Goal: Information Seeking & Learning: Learn about a topic

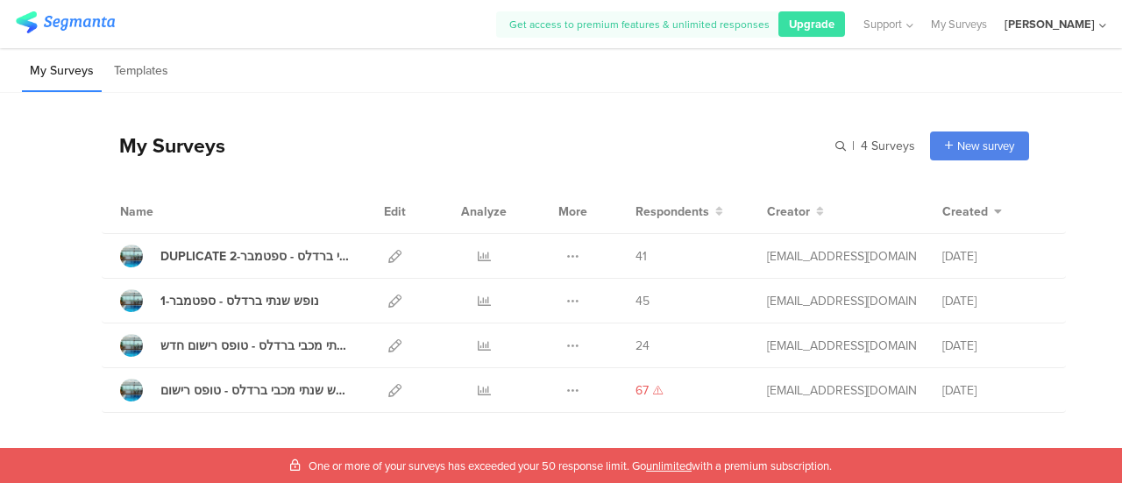
scroll to position [41, 0]
click at [231, 255] on div "DUPLICATE נופש שנתי ברדלס - ספטמבר-2" at bounding box center [254, 256] width 189 height 18
click at [478, 257] on icon at bounding box center [484, 256] width 13 height 13
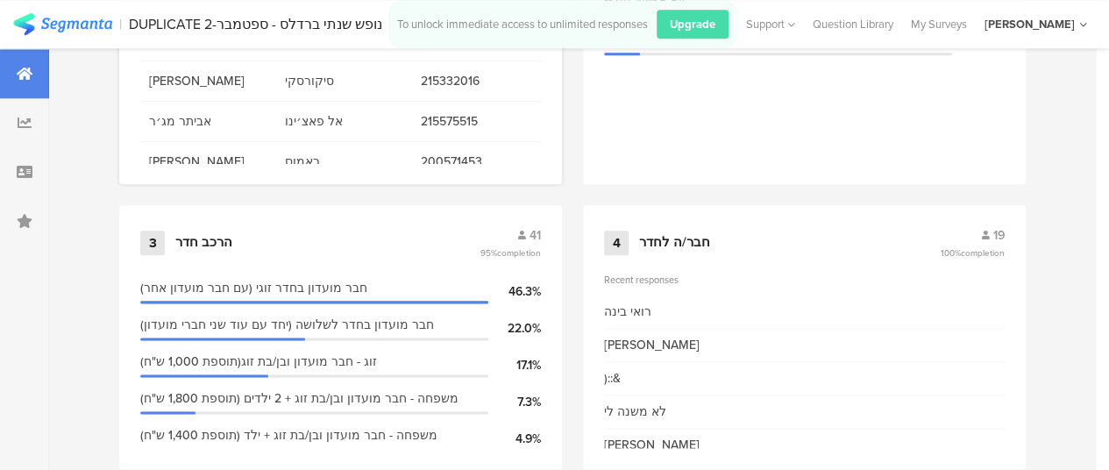
scroll to position [935, 0]
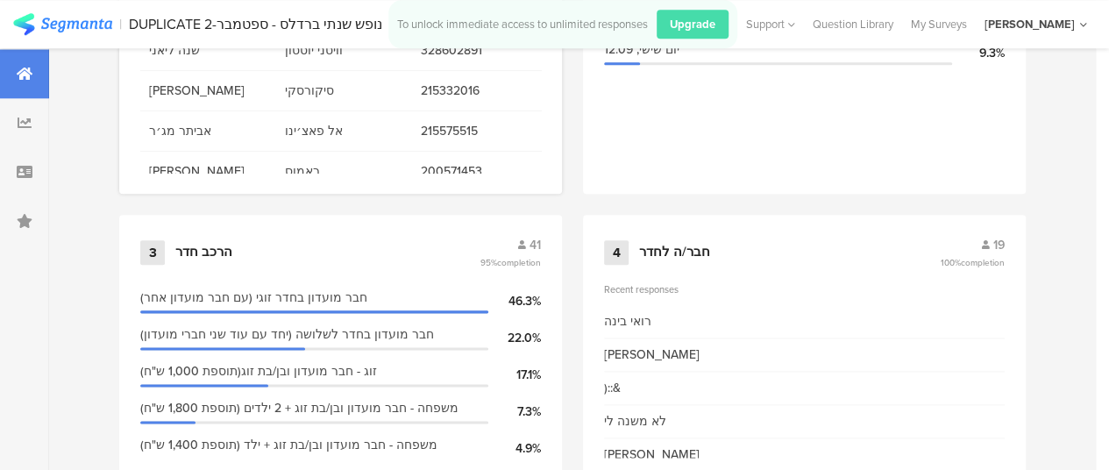
click at [281, 158] on div "ראמוס" at bounding box center [344, 171] width 136 height 36
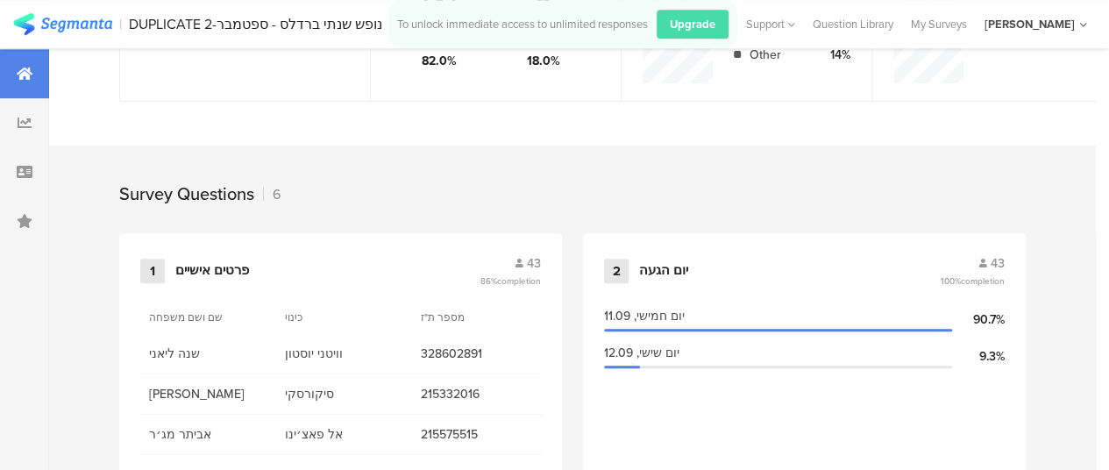
scroll to position [619, 0]
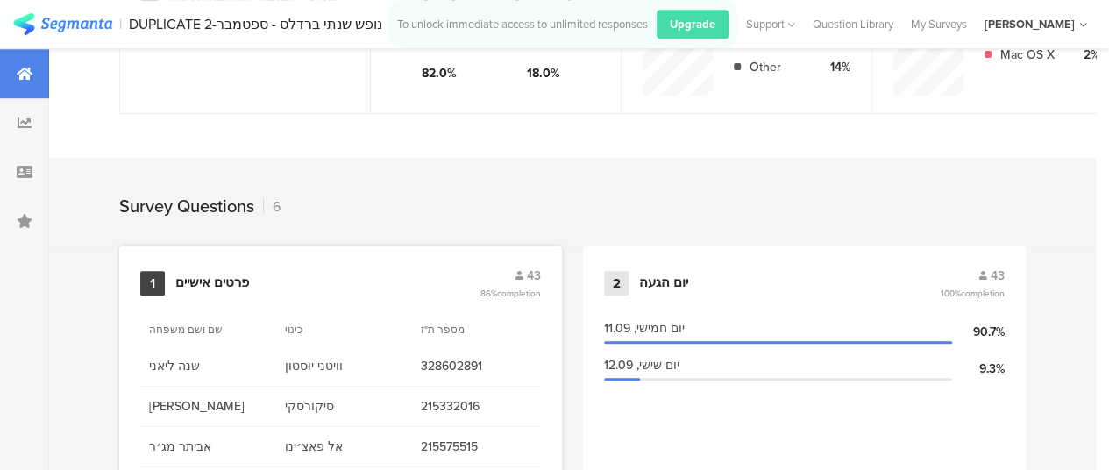
click at [186, 288] on div "פרטים אישיים" at bounding box center [212, 283] width 74 height 18
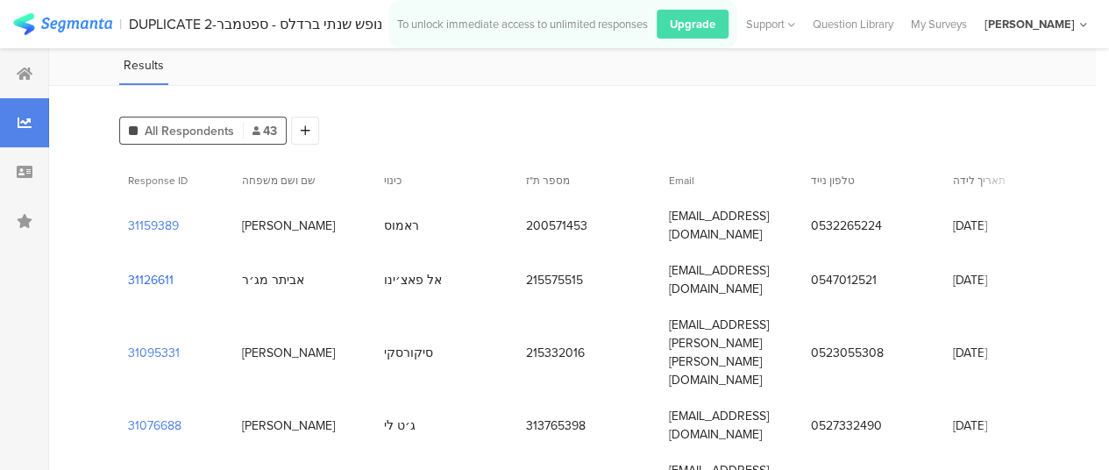
click at [158, 271] on section "31126611" at bounding box center [151, 280] width 46 height 18
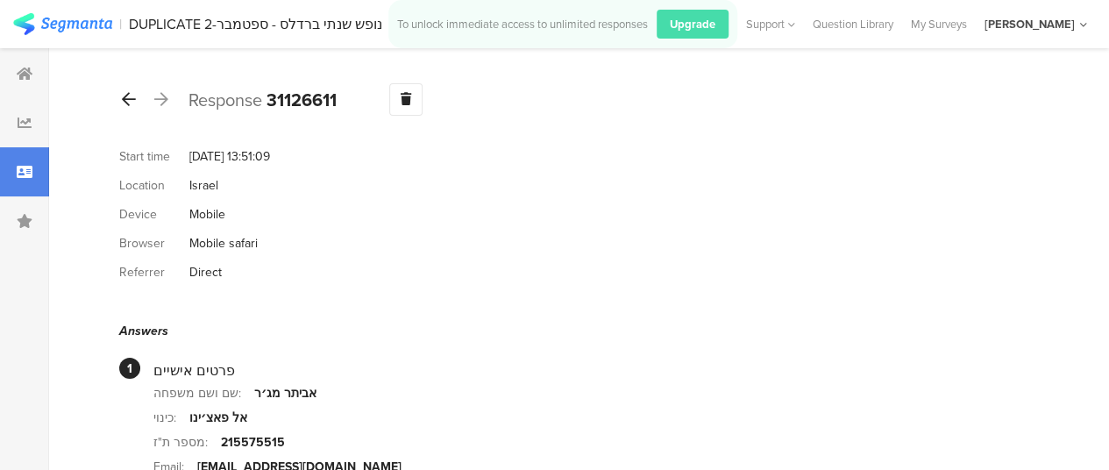
click at [136, 95] on div at bounding box center [128, 100] width 19 height 28
click at [165, 92] on icon at bounding box center [161, 99] width 14 height 16
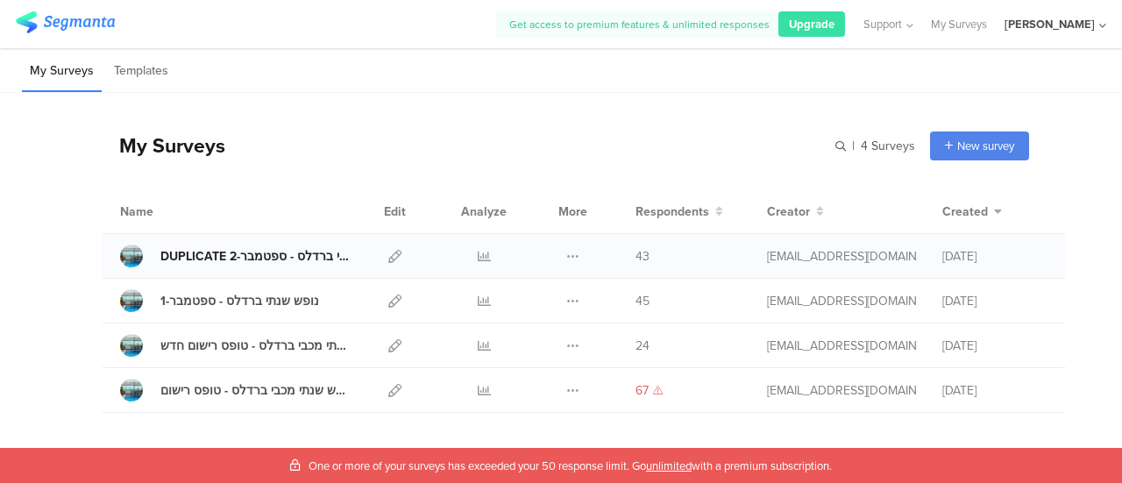
click at [222, 256] on div "DUPLICATE נופש שנתי ברדלס - ספטמבר-2" at bounding box center [254, 256] width 189 height 18
